Goal: Information Seeking & Learning: Learn about a topic

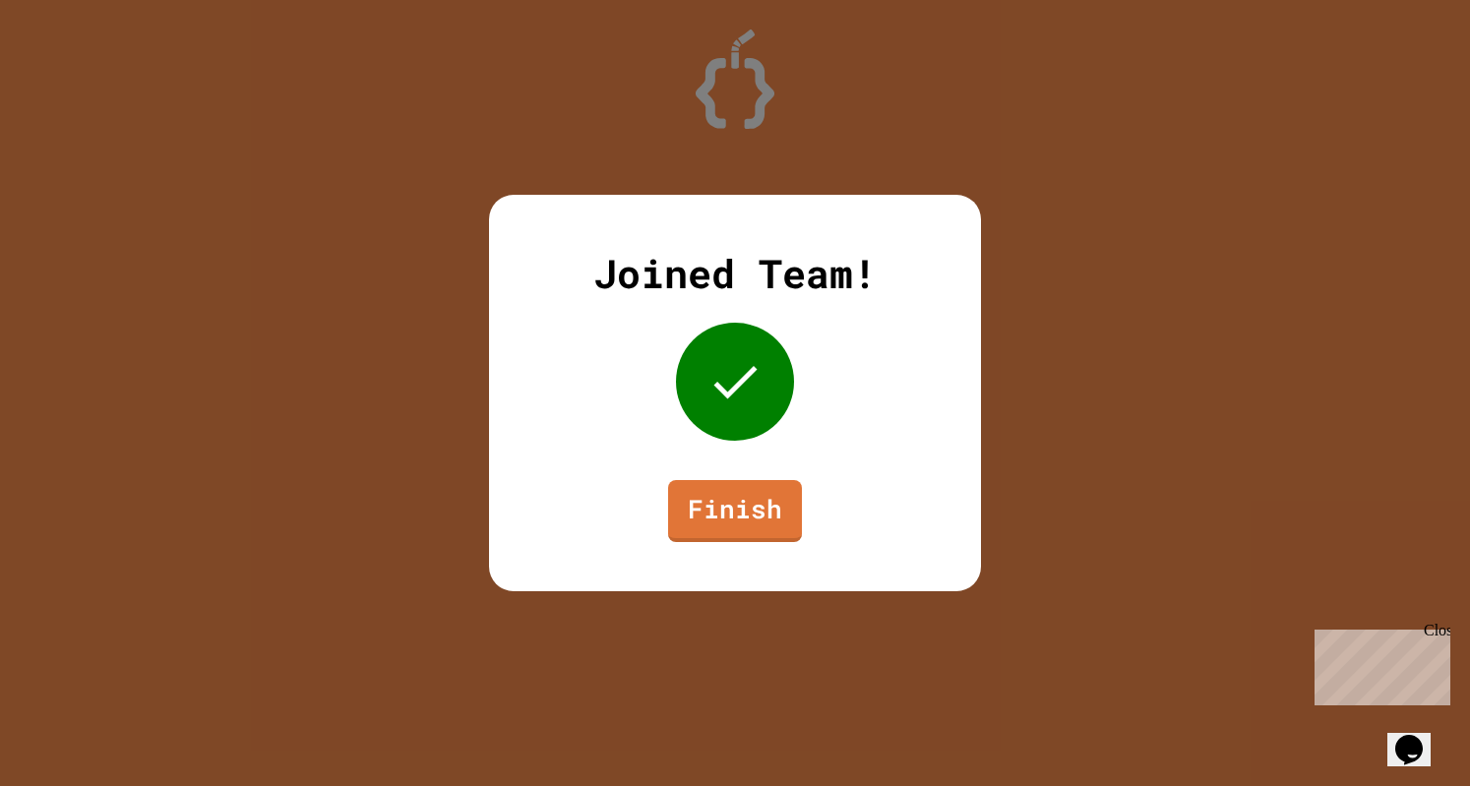
click at [754, 526] on link "Finish" at bounding box center [735, 511] width 134 height 62
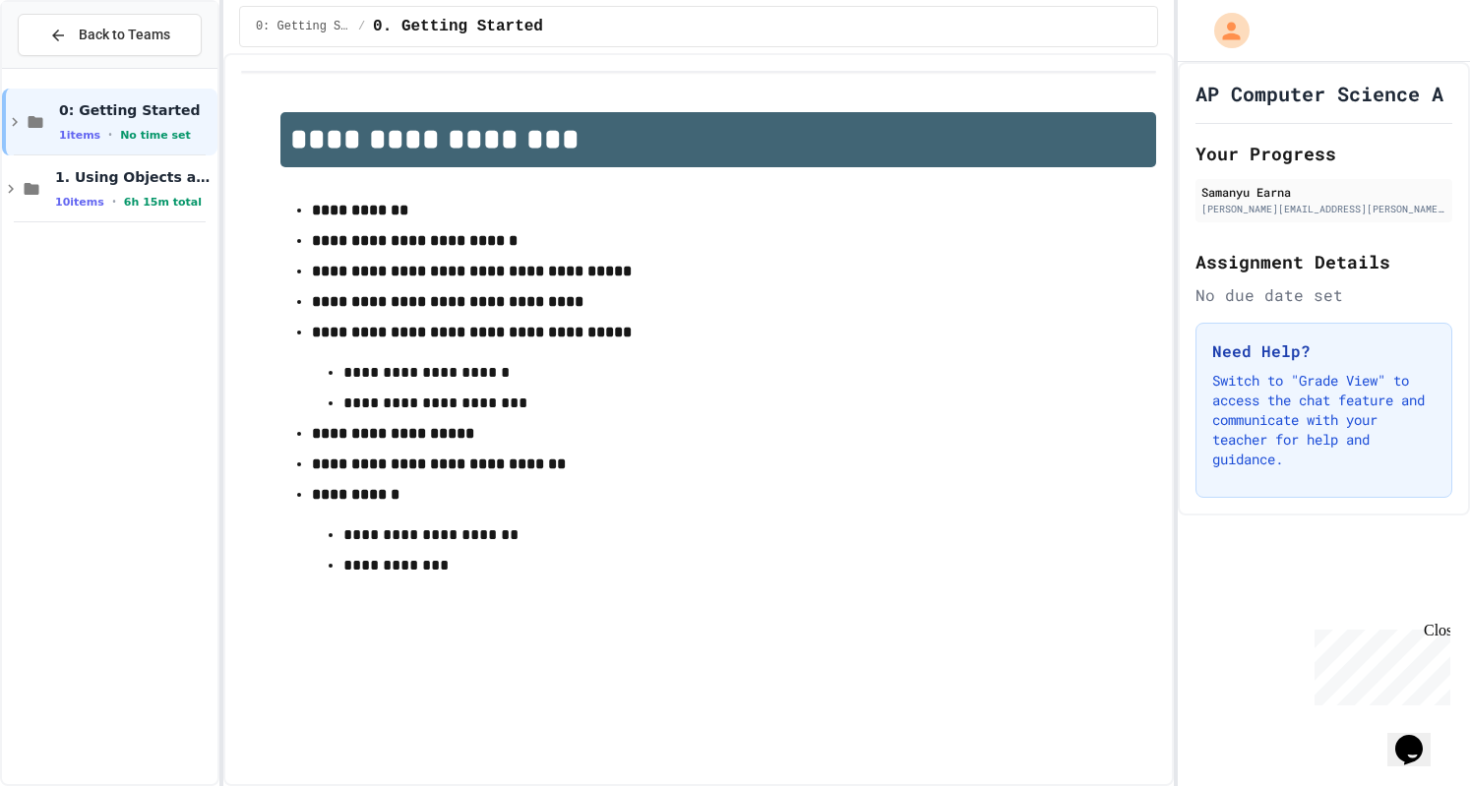
click at [139, 180] on span "1. Using Objects and Methods" at bounding box center [134, 177] width 158 height 18
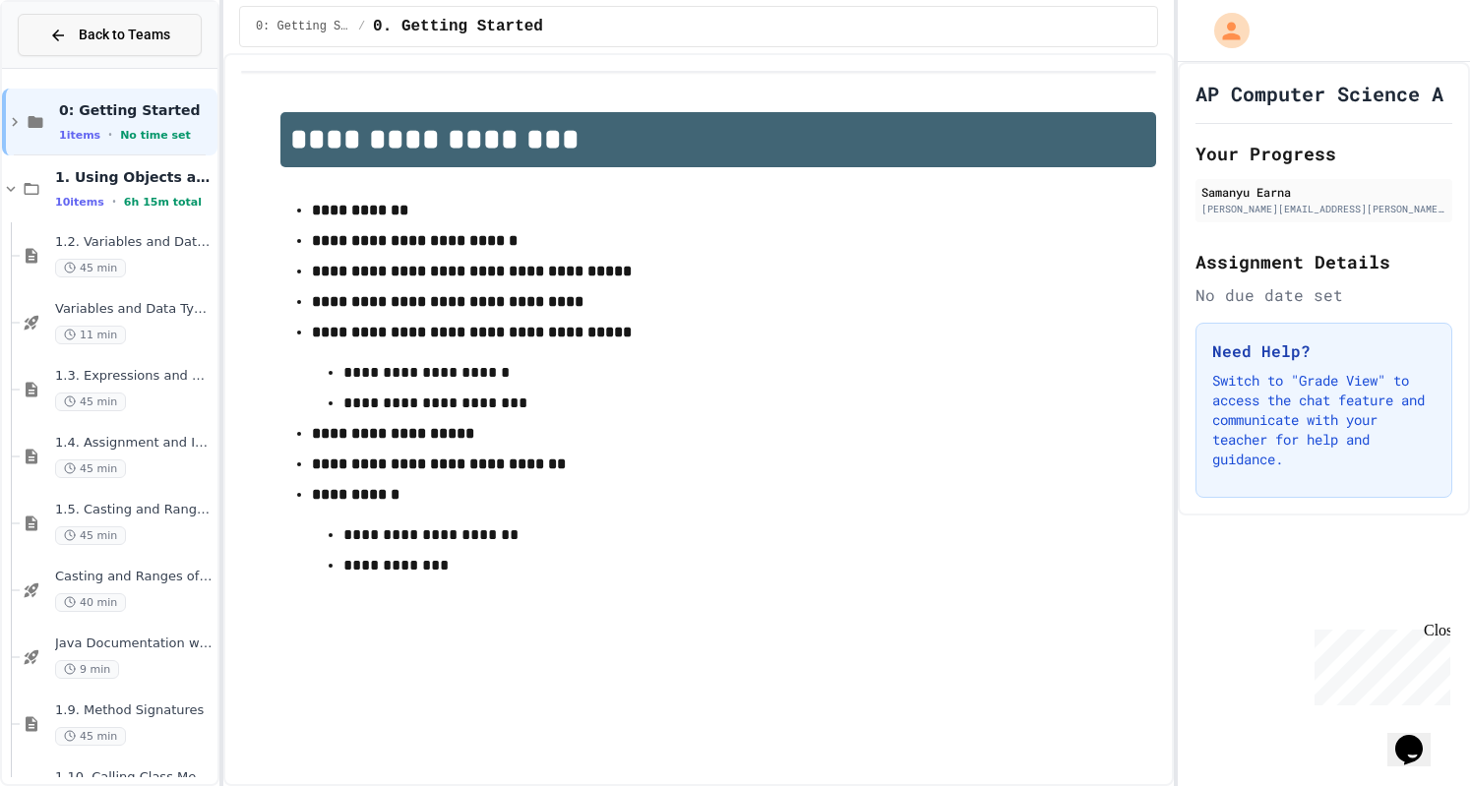
click at [132, 41] on span "Back to Teams" at bounding box center [125, 35] width 92 height 21
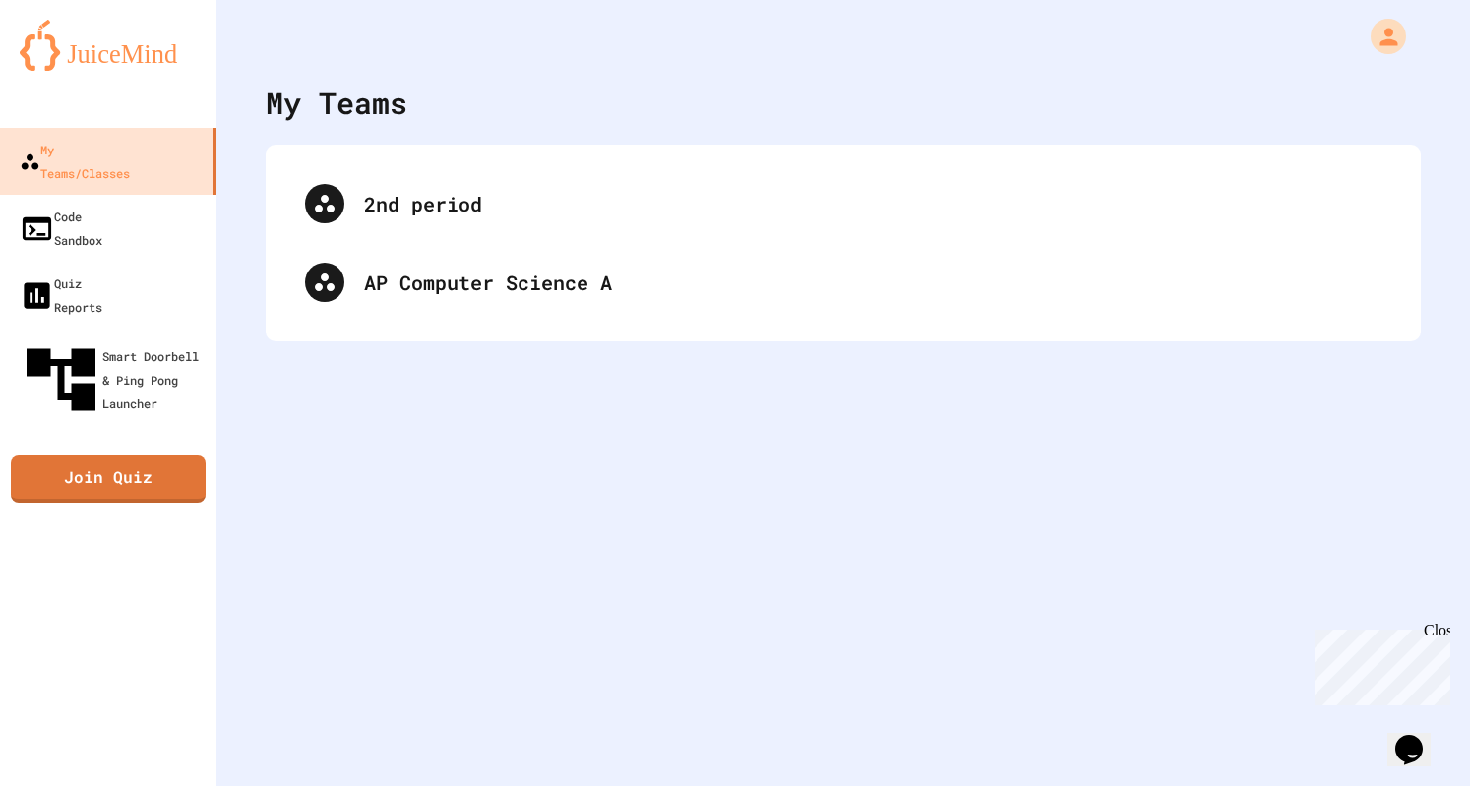
click at [421, 215] on div "2nd period" at bounding box center [872, 204] width 1017 height 30
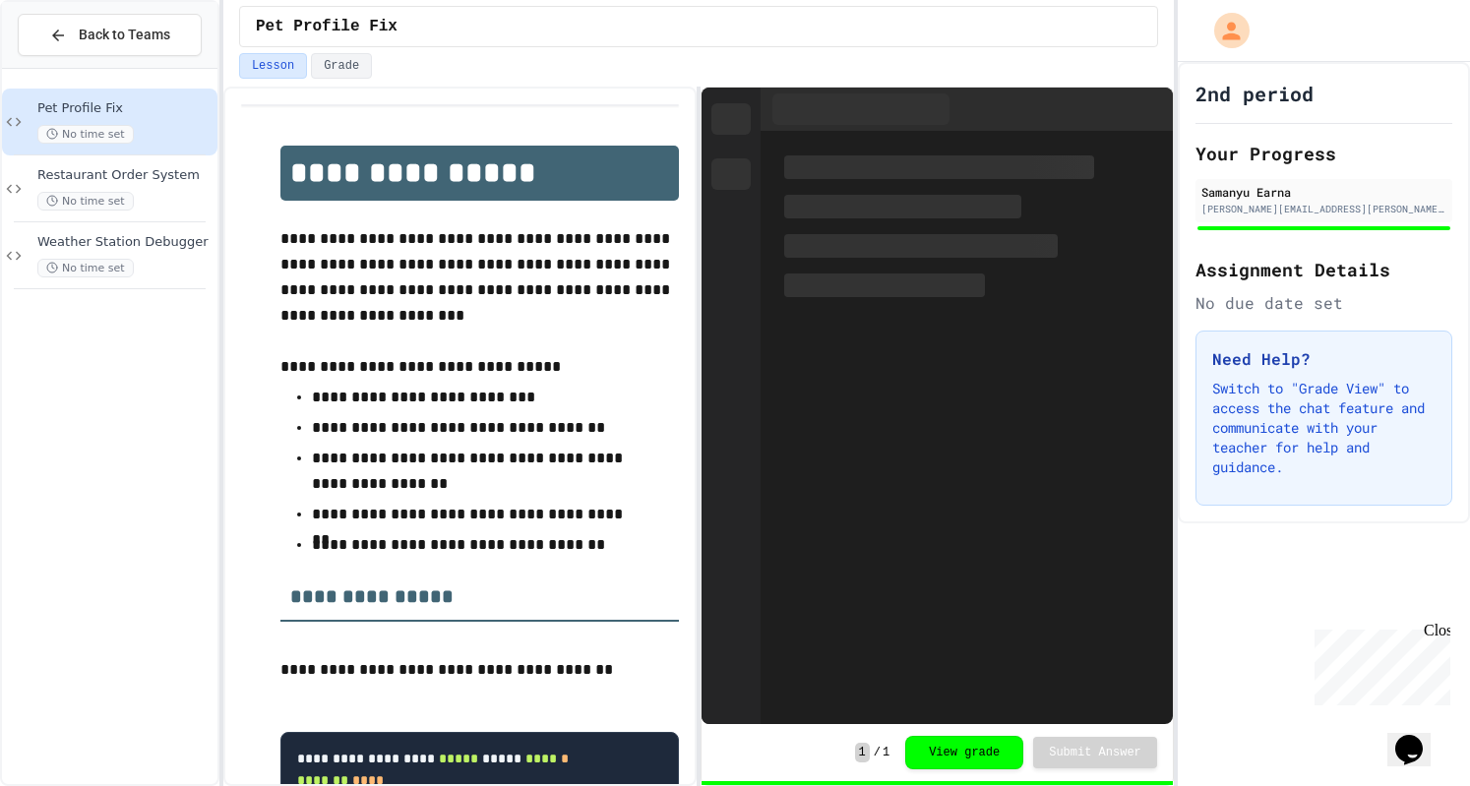
scroll to position [173, 0]
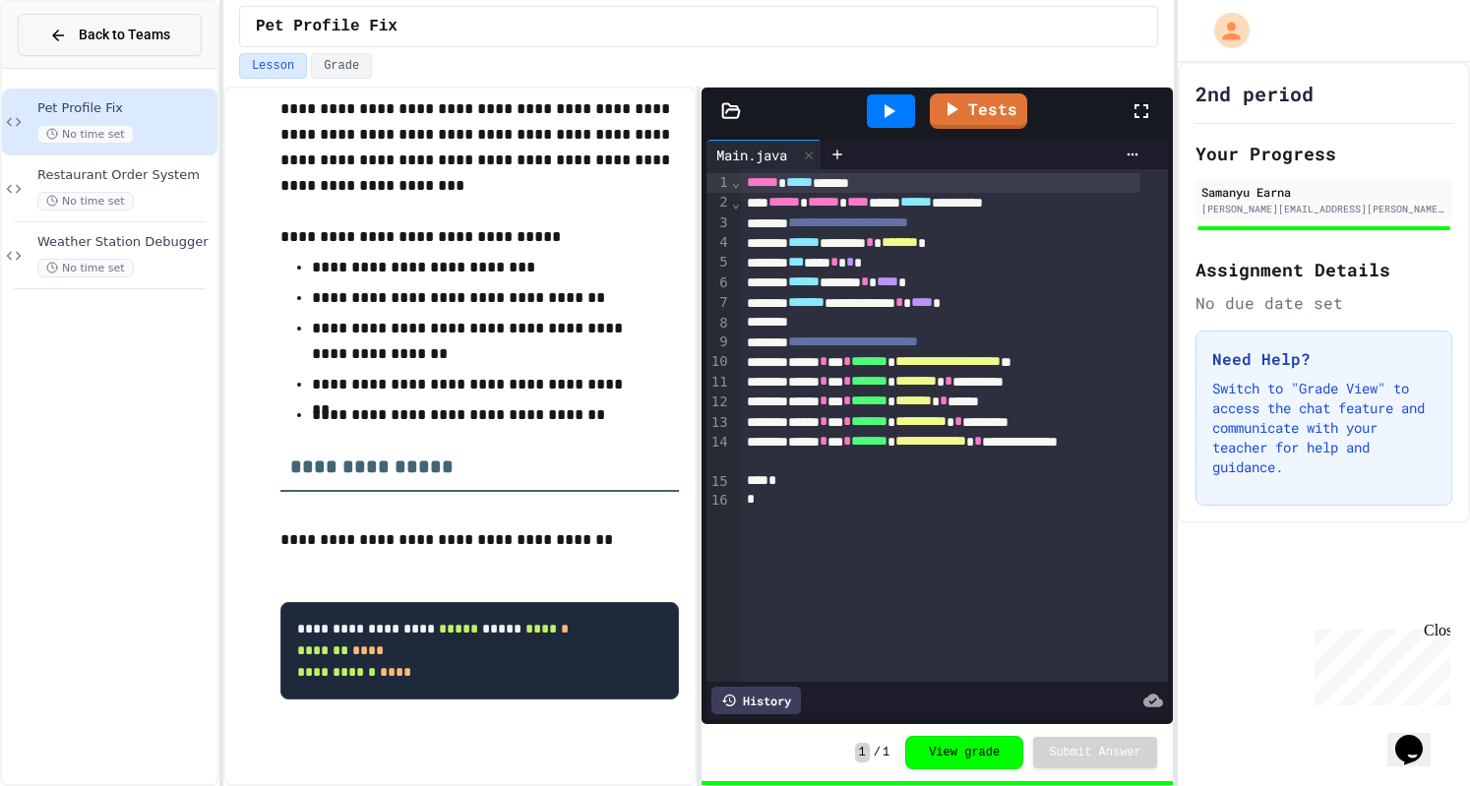
click at [60, 31] on icon at bounding box center [58, 36] width 18 height 18
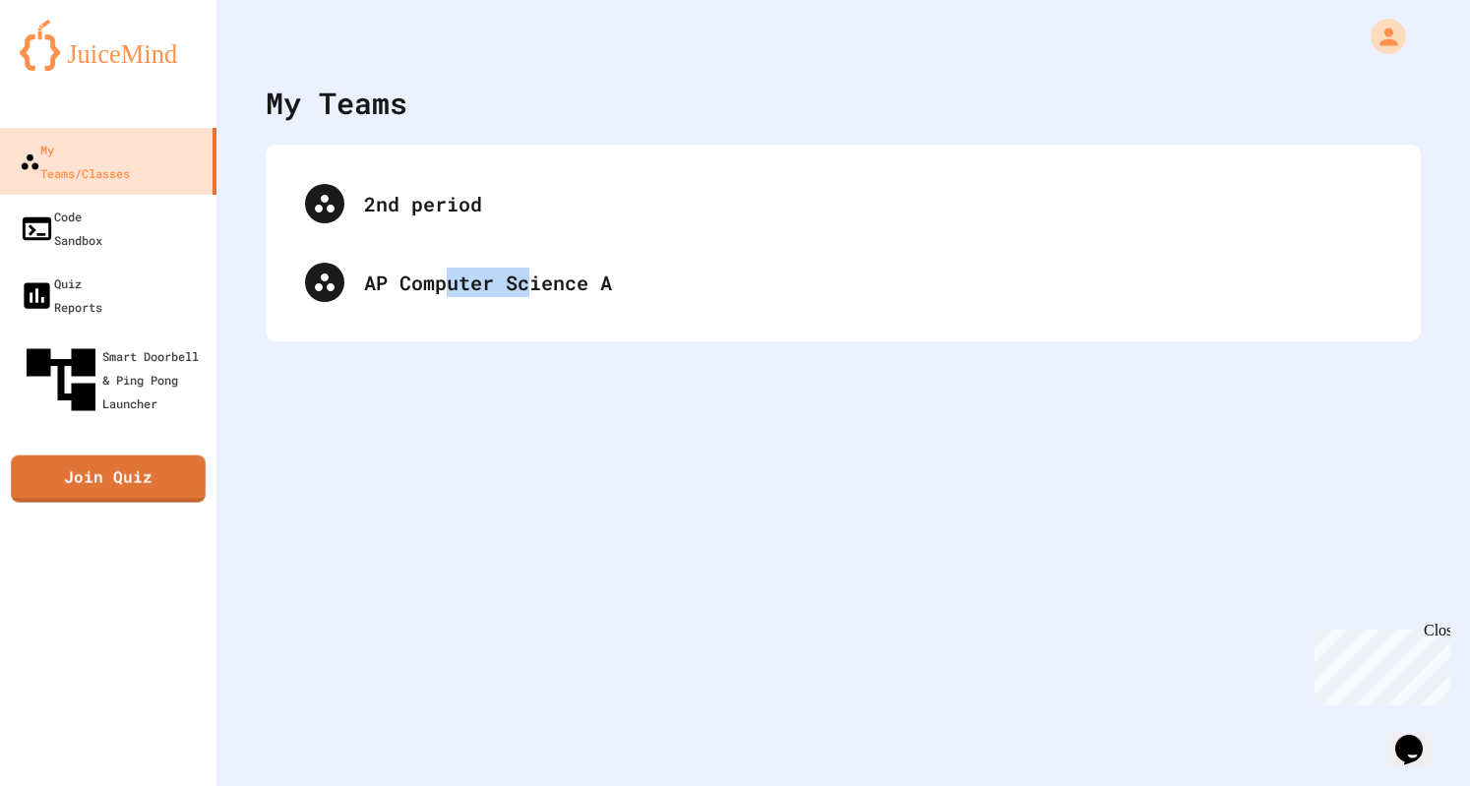
click at [529, 597] on div "My Teams 2nd period AP Computer Science A" at bounding box center [843, 393] width 1254 height 786
click at [624, 306] on div "AP Computer Science A" at bounding box center [843, 282] width 1116 height 79
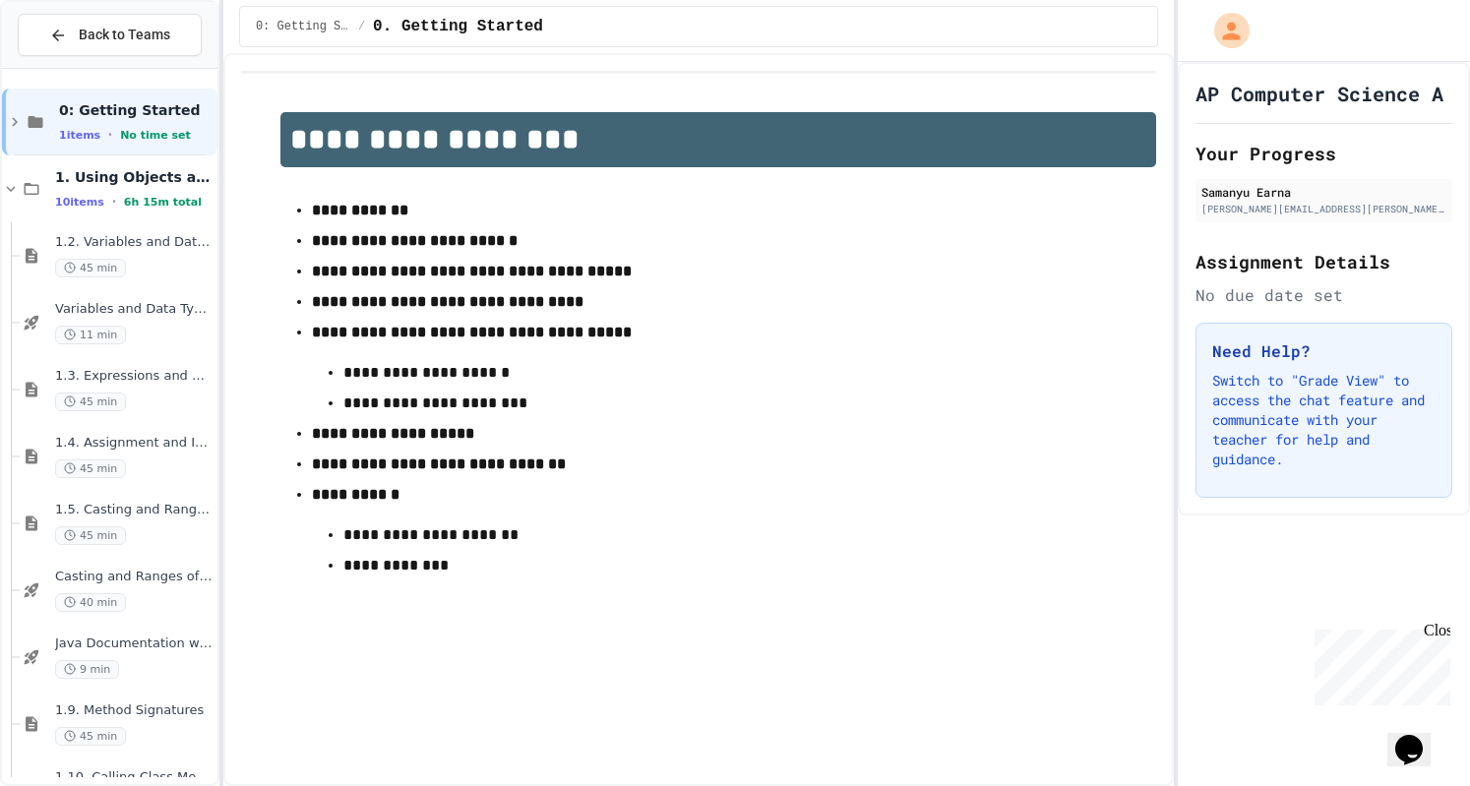
click at [131, 174] on span "1. Using Objects and Methods" at bounding box center [134, 177] width 158 height 18
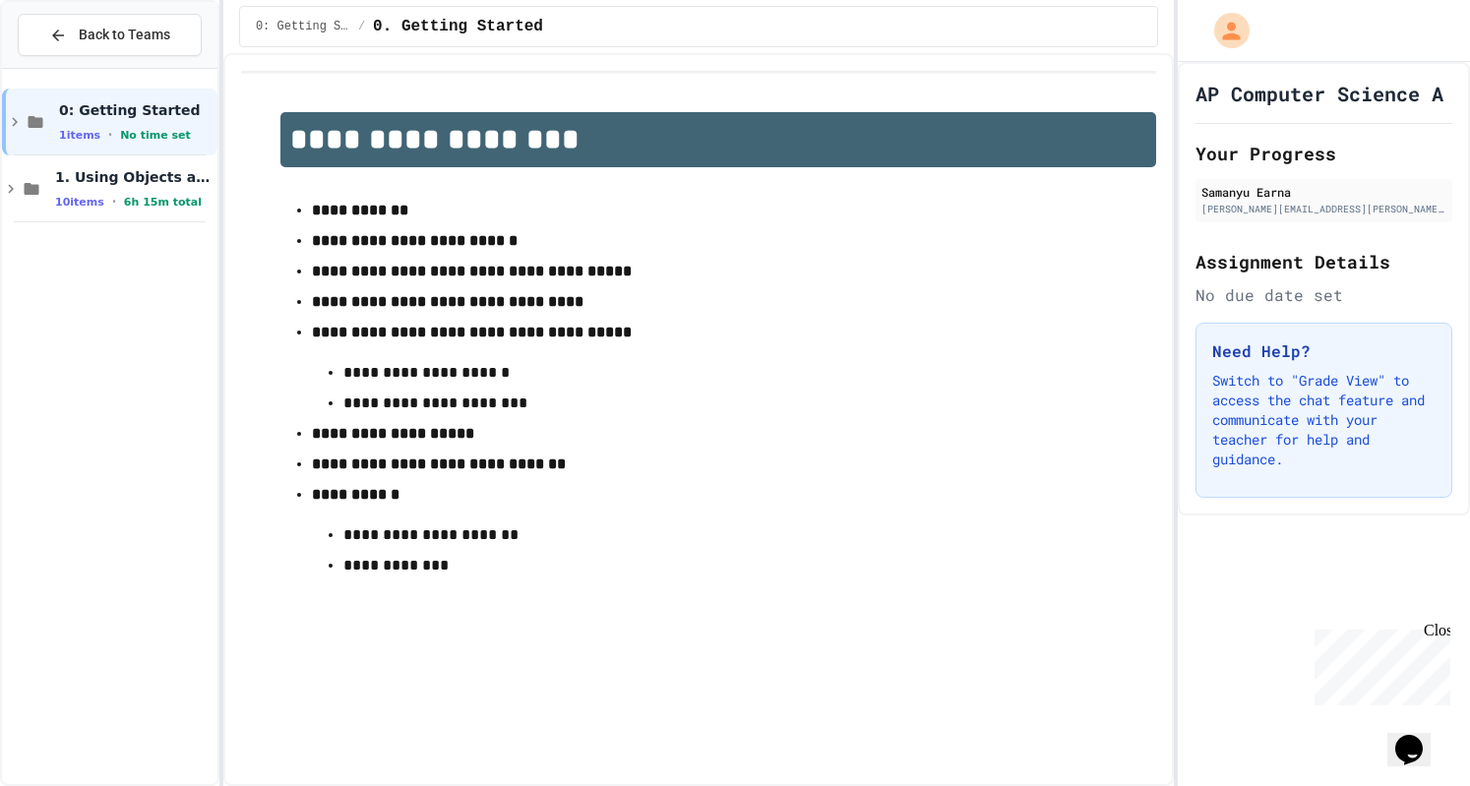
click at [131, 174] on span "1. Using Objects and Methods" at bounding box center [134, 177] width 158 height 18
